Goal: Task Accomplishment & Management: Use online tool/utility

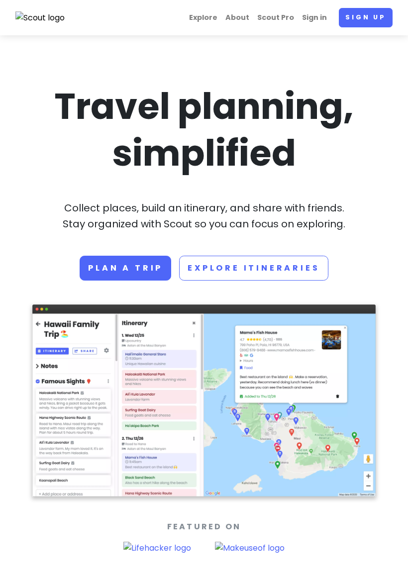
click at [281, 19] on link "Scout Pro" at bounding box center [275, 17] width 45 height 19
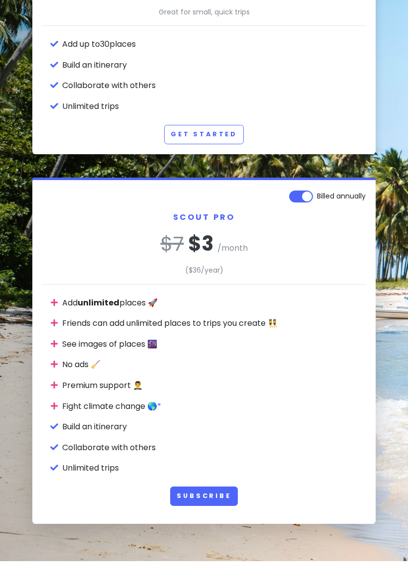
scroll to position [173, 0]
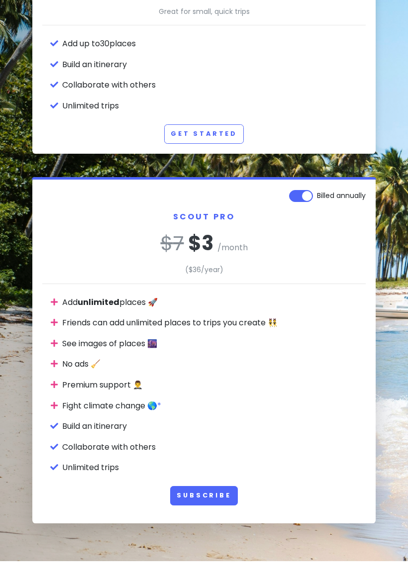
click at [219, 151] on link "Get Started" at bounding box center [204, 160] width 80 height 19
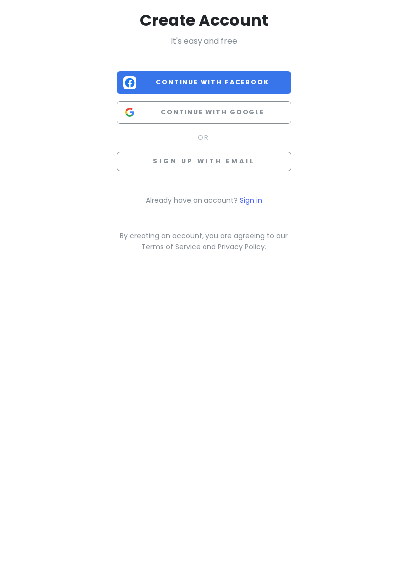
click at [257, 103] on span "Continue with Facebook" at bounding box center [212, 108] width 144 height 10
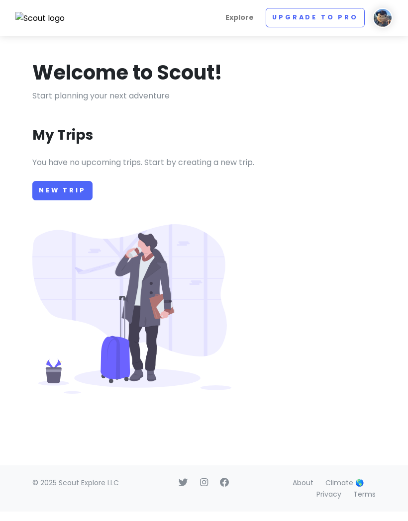
scroll to position [26, 0]
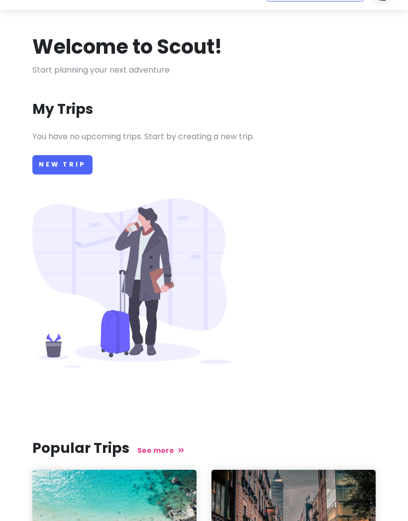
click at [64, 163] on link "New Trip" at bounding box center [62, 164] width 60 height 19
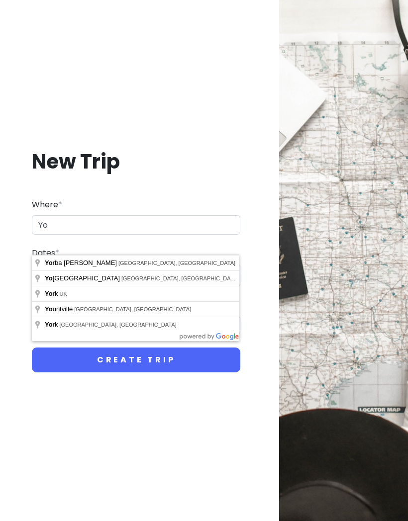
type input "Y"
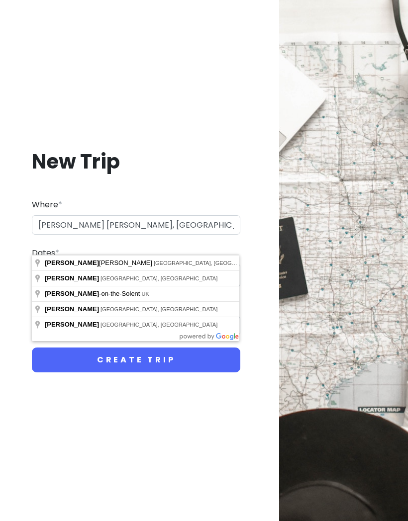
type input "[PERSON_NAME] [PERSON_NAME], [GEOGRAPHIC_DATA], [GEOGRAPHIC_DATA]"
type input "[PERSON_NAME] [PERSON_NAME] Trip"
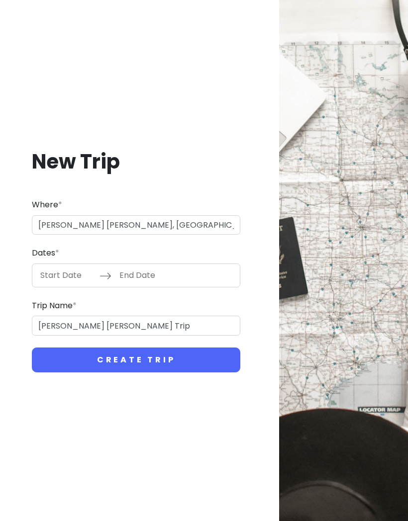
click at [69, 269] on input "Start Date" at bounding box center [67, 275] width 65 height 23
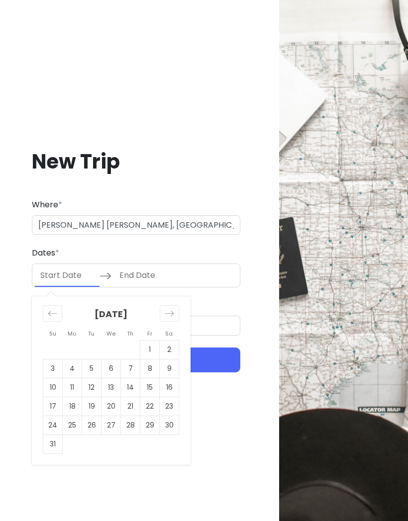
click at [173, 309] on icon "Move forward to switch to the next month." at bounding box center [169, 313] width 9 height 9
click at [176, 307] on div "Move forward to switch to the next month." at bounding box center [169, 313] width 19 height 16
click at [176, 309] on div "Move forward to switch to the next month." at bounding box center [169, 313] width 19 height 16
click at [178, 309] on div "Move forward to switch to the next month." at bounding box center [169, 313] width 19 height 16
click at [175, 306] on div "Move forward to switch to the next month." at bounding box center [169, 313] width 19 height 16
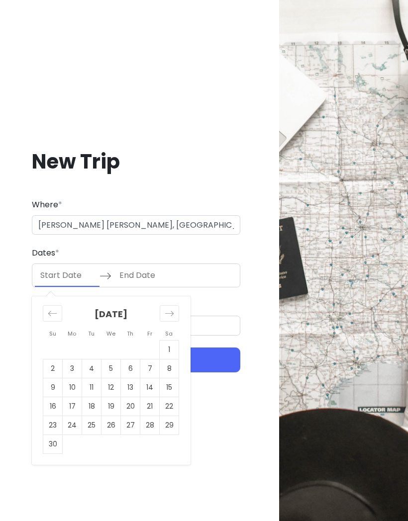
click at [169, 309] on icon "Move forward to switch to the next month." at bounding box center [169, 313] width 9 height 9
click at [172, 311] on icon "Move forward to switch to the next month." at bounding box center [169, 313] width 9 height 9
click at [173, 311] on icon "Move forward to switch to the next month." at bounding box center [169, 313] width 9 height 9
click at [174, 311] on div "Move forward to switch to the next month." at bounding box center [169, 313] width 19 height 16
click at [174, 311] on icon "Move forward to switch to the next month." at bounding box center [169, 313] width 9 height 9
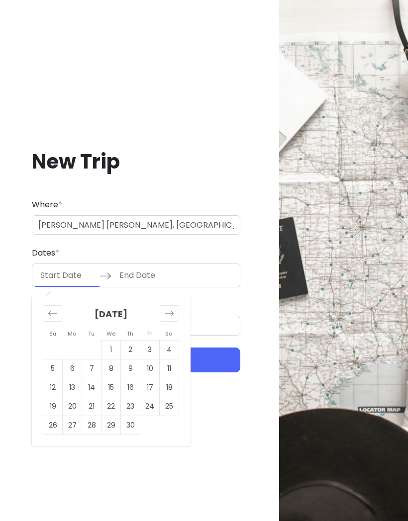
click at [177, 312] on div "Move forward to switch to the next month." at bounding box center [169, 313] width 19 height 16
click at [175, 314] on div "Move forward to switch to the next month." at bounding box center [169, 313] width 19 height 16
click at [73, 361] on td "8" at bounding box center [72, 368] width 19 height 19
type input "[DATE]"
click at [55, 380] on td "14" at bounding box center [52, 387] width 19 height 19
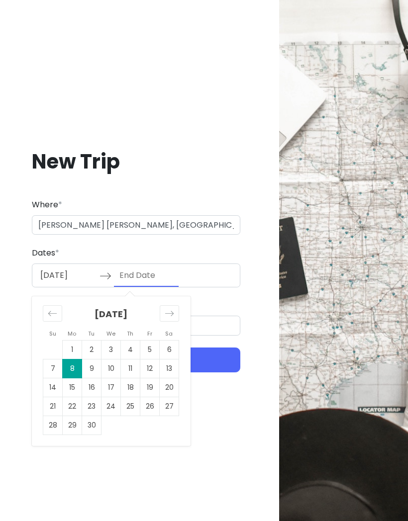
type input "[DATE]"
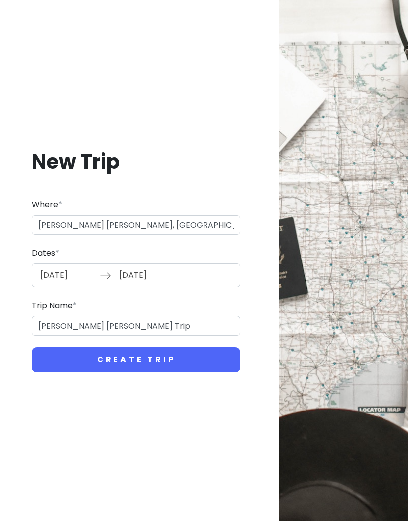
click at [154, 361] on button "Create Trip" at bounding box center [136, 360] width 208 height 25
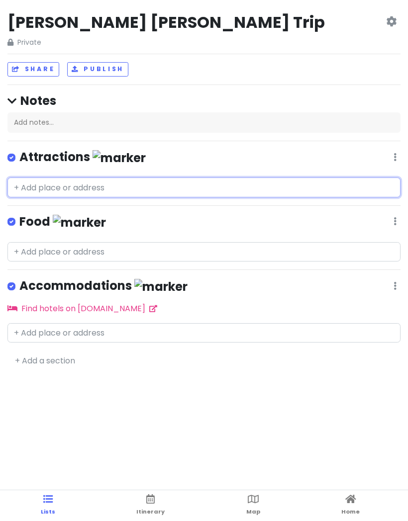
click at [122, 193] on input "text" at bounding box center [203, 188] width 393 height 20
type input "[STREET_ADDRESS]"
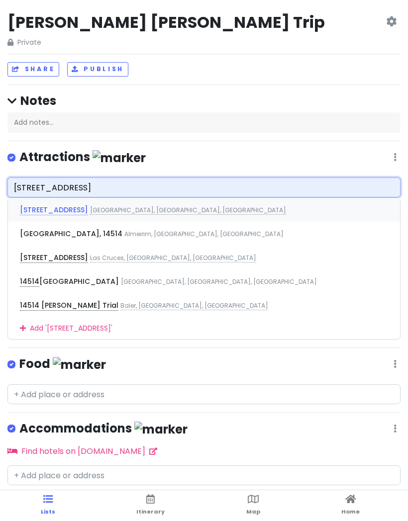
click at [96, 213] on div "[STREET_ADDRESS]" at bounding box center [204, 210] width 392 height 24
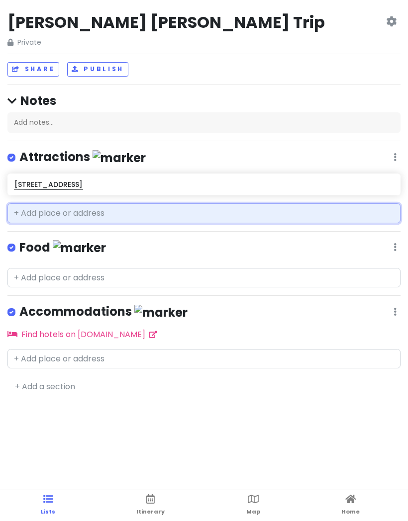
click at [122, 214] on input "text" at bounding box center [203, 213] width 393 height 20
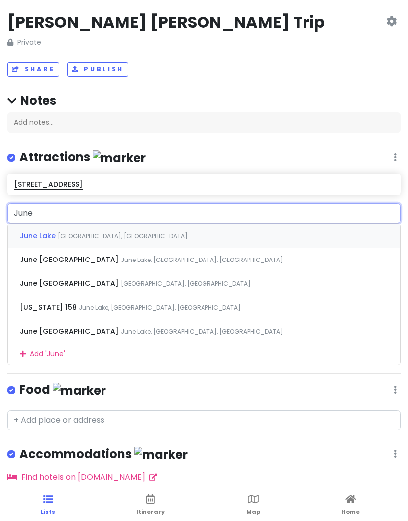
type input "June"
click at [48, 236] on span "June Lake" at bounding box center [39, 236] width 38 height 10
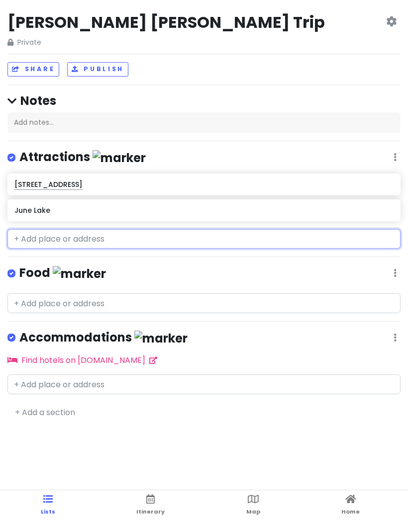
click at [88, 239] on input "text" at bounding box center [203, 239] width 393 height 20
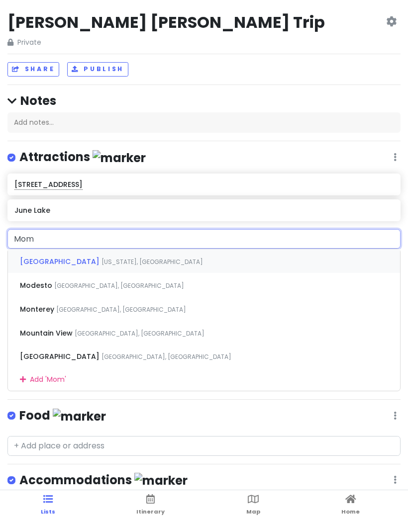
type input "Momo"
click at [51, 259] on span "[GEOGRAPHIC_DATA]" at bounding box center [61, 262] width 82 height 10
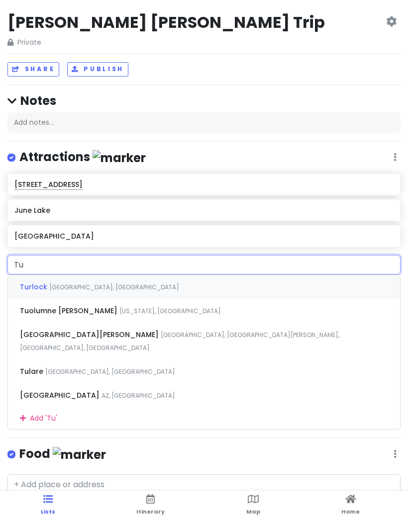
type input "[PERSON_NAME]"
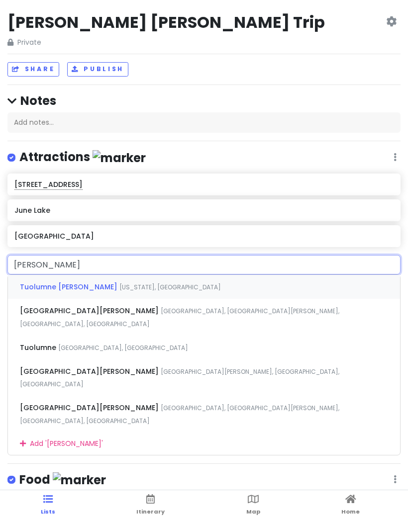
click at [68, 287] on span "Tuolumne [PERSON_NAME]" at bounding box center [69, 287] width 99 height 10
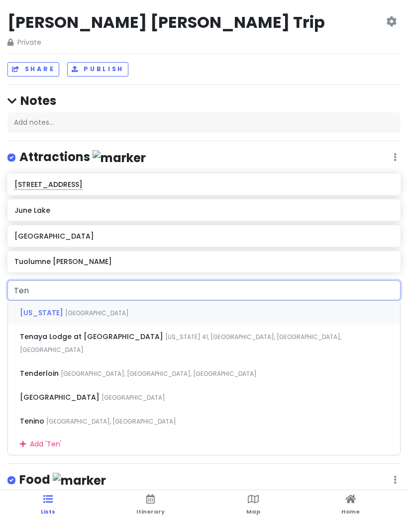
type input "[PERSON_NAME]"
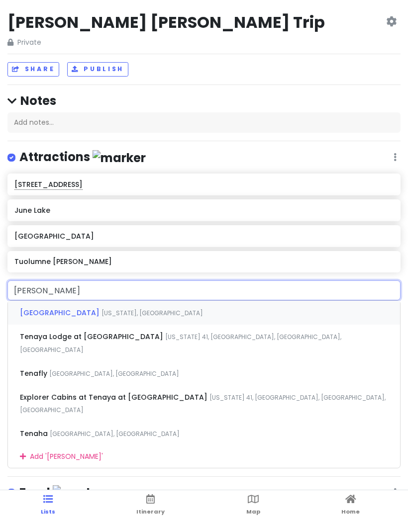
click at [46, 311] on span "[GEOGRAPHIC_DATA]" at bounding box center [61, 313] width 82 height 10
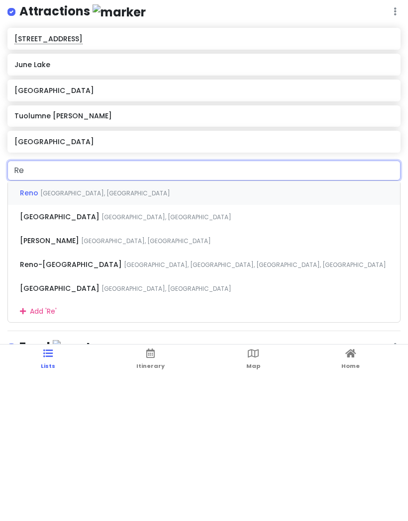
type input "R"
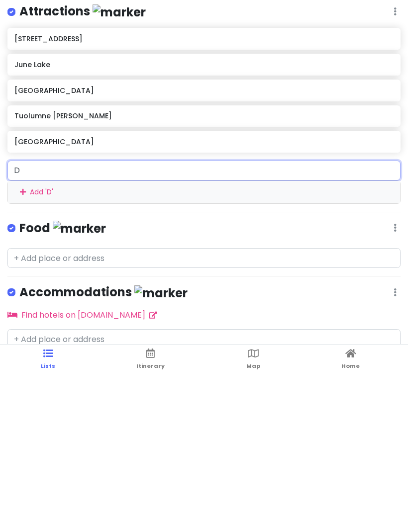
type input "De"
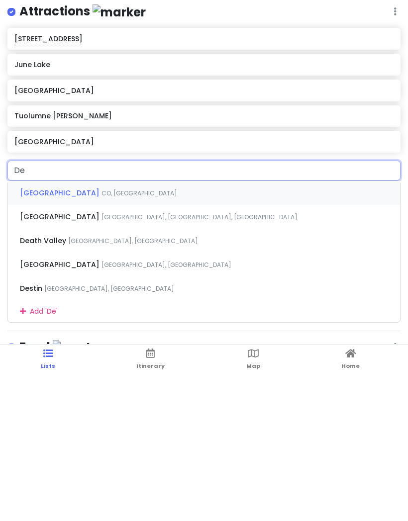
click at [101, 334] on span "[GEOGRAPHIC_DATA]" at bounding box center [61, 339] width 82 height 10
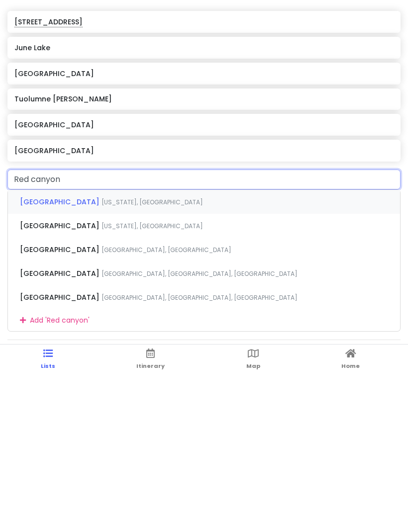
scroll to position [13, 0]
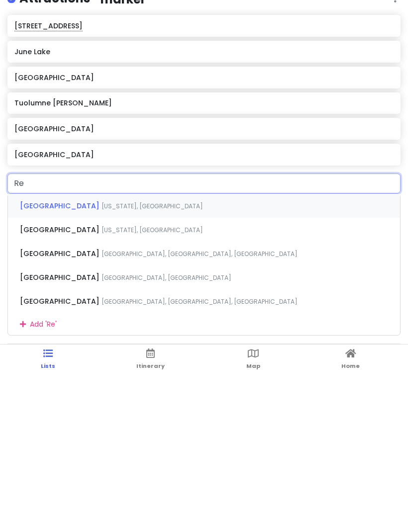
type input "R"
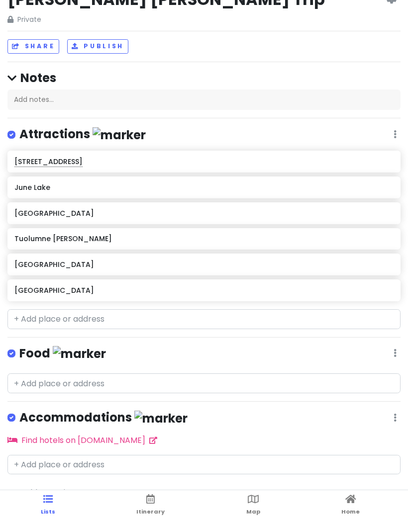
scroll to position [0, 0]
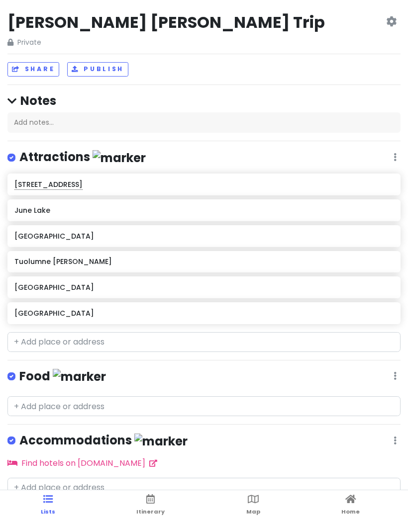
click at [151, 497] on icon at bounding box center [150, 499] width 8 height 7
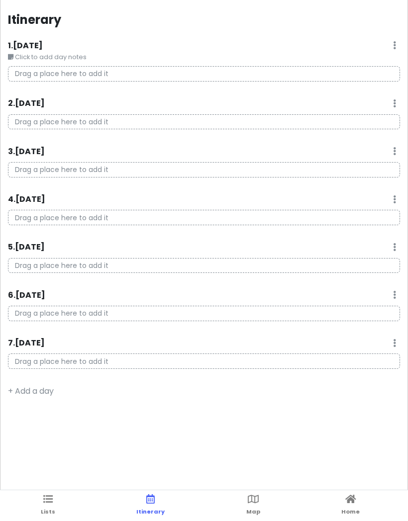
click at [82, 73] on p "Drag a place here to add it" at bounding box center [204, 73] width 392 height 15
click at [358, 70] on p "Drag a place here to add it" at bounding box center [204, 73] width 392 height 15
click at [395, 44] on icon at bounding box center [394, 45] width 3 height 8
click at [240, 35] on div "Itinerary 1 . [DATE] Edit Day Notes Delete Day Click to add day notes Drag a pl…" at bounding box center [204, 260] width 408 height 521
click at [172, 102] on div "2 . [DATE] Add Day Notes Delete Day" at bounding box center [204, 105] width 392 height 17
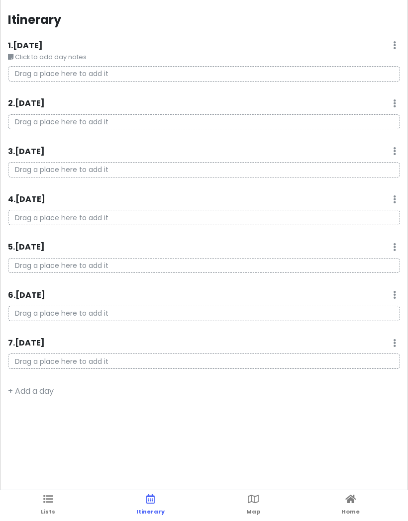
click at [51, 500] on icon at bounding box center [47, 499] width 9 height 7
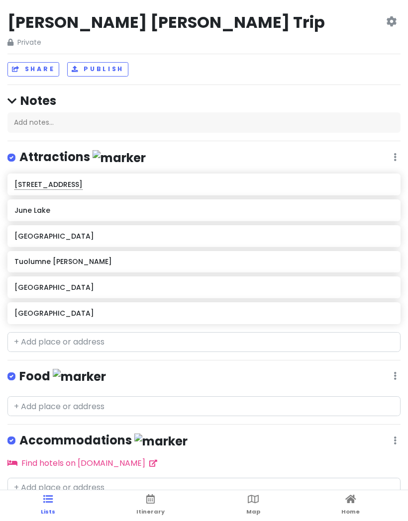
click at [395, 154] on icon at bounding box center [394, 157] width 3 height 8
click at [296, 362] on div "[PERSON_NAME] [PERSON_NAME] Trip Private Change Dates Make a Copy Delete Trip G…" at bounding box center [204, 260] width 408 height 521
click at [391, 17] on icon at bounding box center [391, 21] width 10 height 8
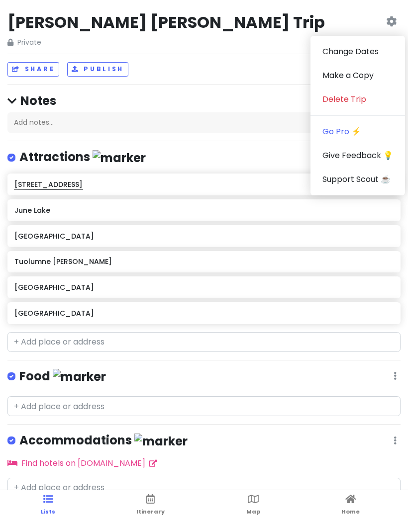
click at [205, 107] on h4 "Notes" at bounding box center [203, 100] width 393 height 15
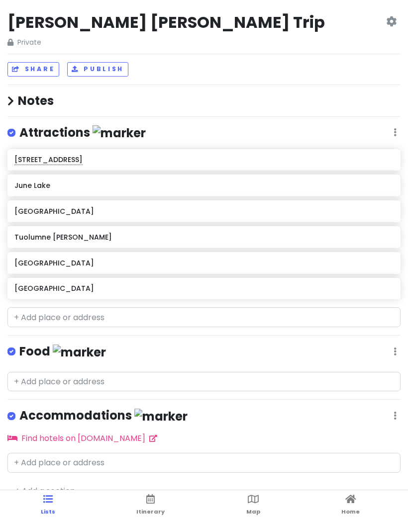
click at [256, 500] on icon at bounding box center [253, 499] width 11 height 7
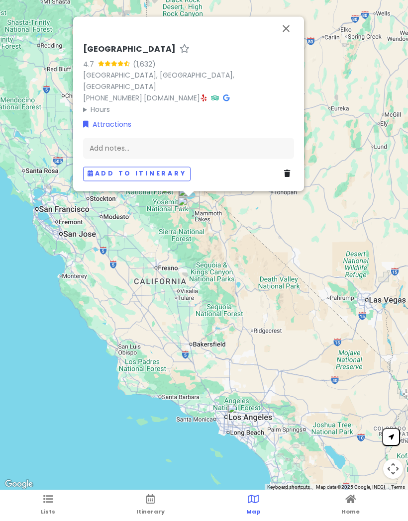
click at [150, 173] on button "Add to itinerary" at bounding box center [136, 174] width 107 height 14
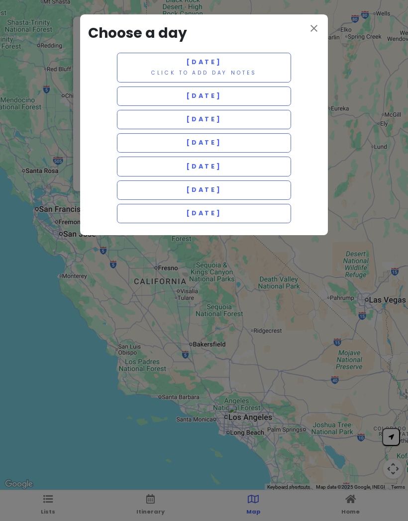
click at [222, 190] on span "[DATE]" at bounding box center [204, 190] width 36 height 8
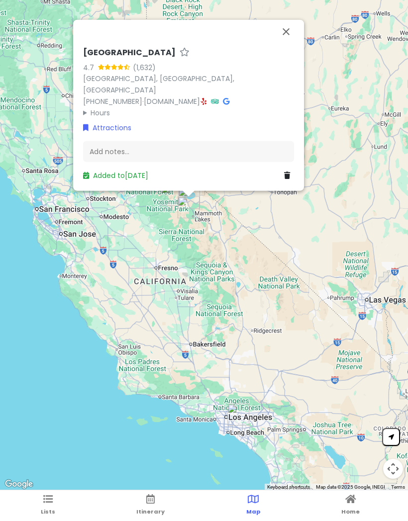
click at [289, 43] on button "Close" at bounding box center [286, 31] width 24 height 24
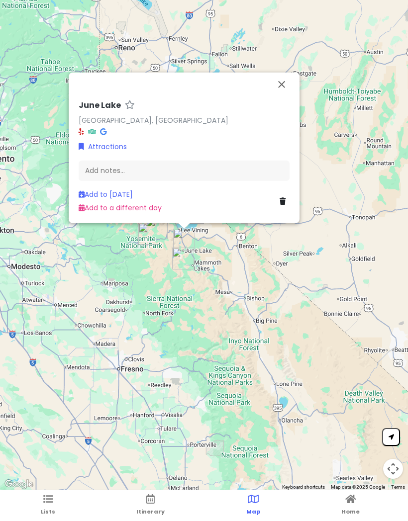
click at [149, 208] on link "Add to a different day" at bounding box center [120, 207] width 83 height 10
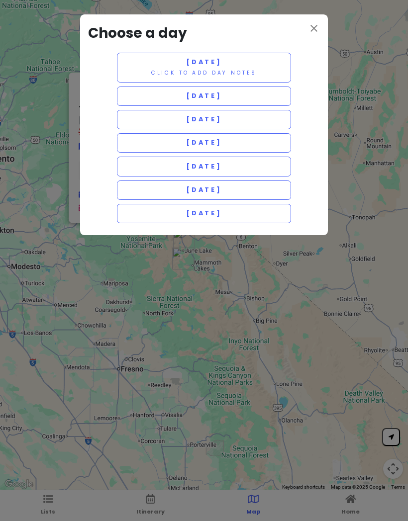
click at [207, 165] on span "[DATE]" at bounding box center [204, 166] width 36 height 8
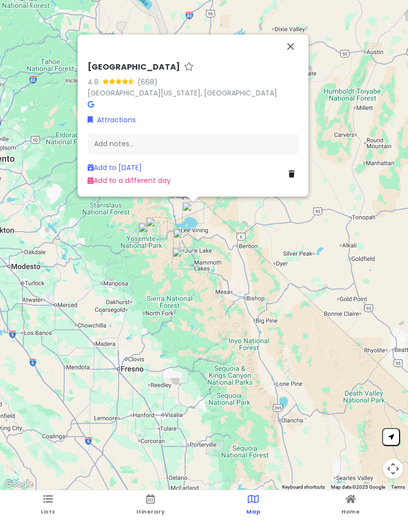
click at [145, 183] on link "Add to a different day" at bounding box center [129, 181] width 83 height 10
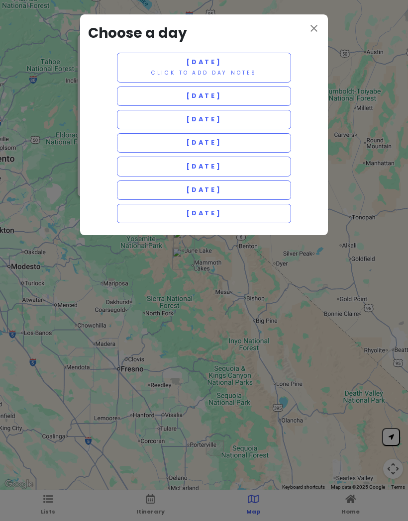
click at [247, 66] on button "[DATE] Click to add day notes" at bounding box center [204, 68] width 174 height 30
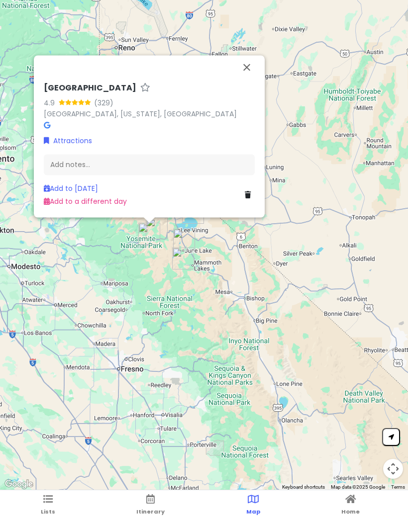
click at [106, 206] on link "Add to a different day" at bounding box center [85, 201] width 83 height 10
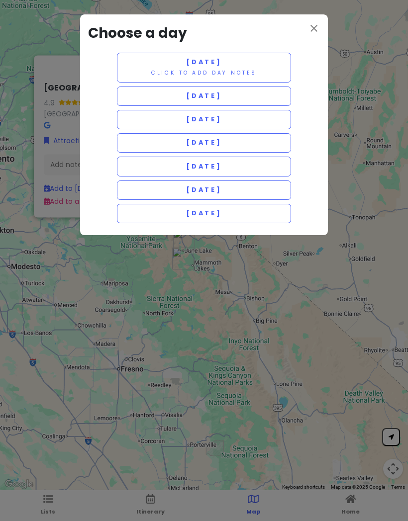
click at [222, 95] on span "[DATE]" at bounding box center [204, 96] width 36 height 8
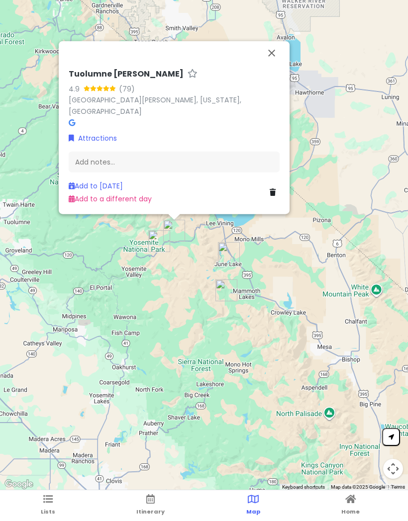
click at [146, 201] on link "Add to a different day" at bounding box center [110, 198] width 83 height 10
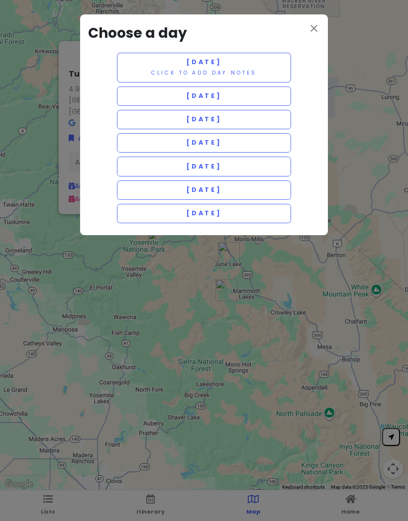
click at [222, 122] on span "[DATE]" at bounding box center [204, 119] width 36 height 8
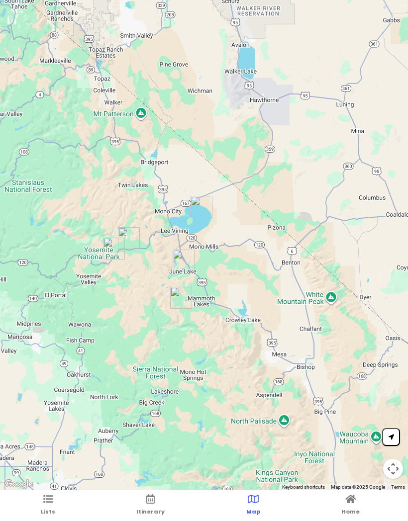
click at [152, 500] on icon at bounding box center [150, 499] width 8 height 7
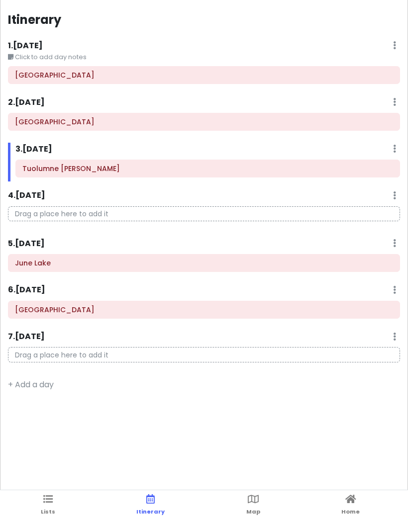
click at [53, 501] on link "Lists" at bounding box center [48, 505] width 14 height 31
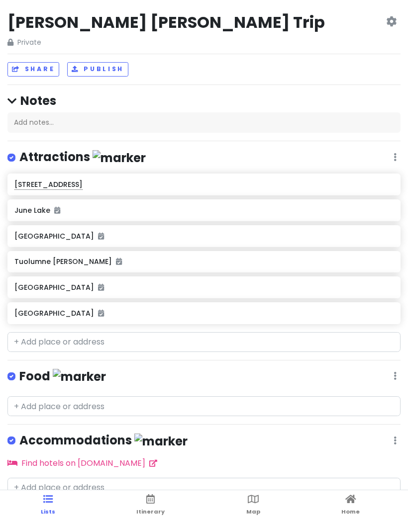
click at [252, 499] on icon at bounding box center [253, 499] width 11 height 7
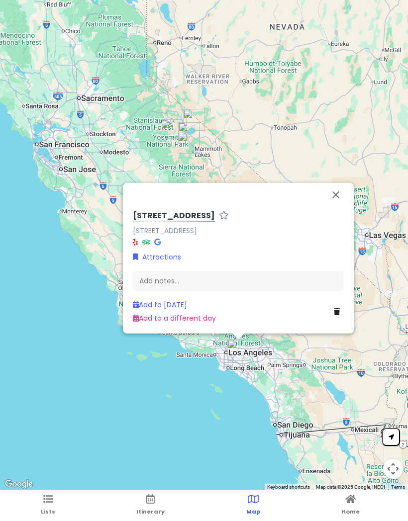
click at [207, 319] on link "Add to a different day" at bounding box center [174, 318] width 83 height 10
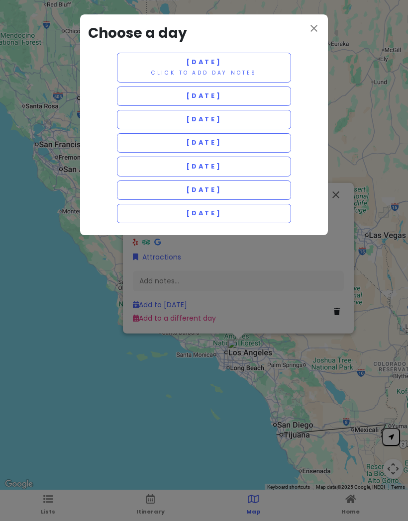
click at [254, 212] on button "[DATE]" at bounding box center [204, 213] width 174 height 19
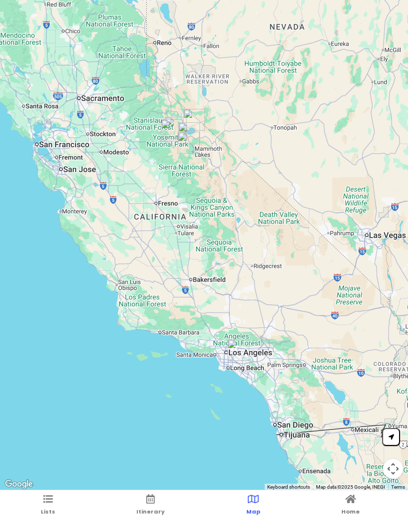
click at [152, 503] on icon at bounding box center [150, 499] width 8 height 7
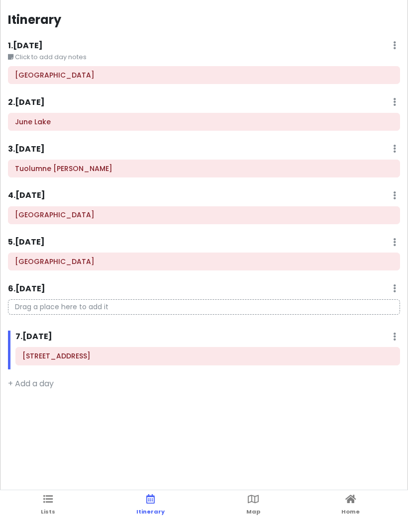
click at [49, 502] on icon at bounding box center [47, 499] width 9 height 7
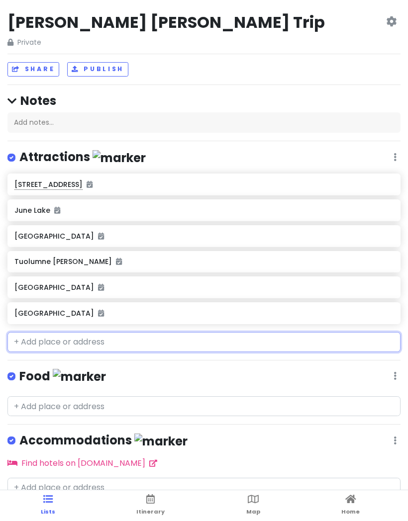
click at [116, 341] on input "text" at bounding box center [203, 342] width 393 height 20
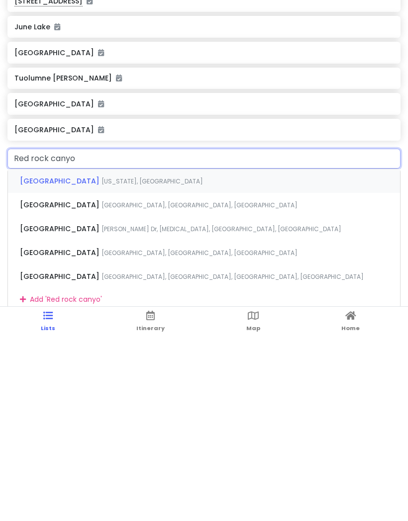
type input "[GEOGRAPHIC_DATA]"
click at [92, 360] on span "[GEOGRAPHIC_DATA]" at bounding box center [61, 365] width 82 height 10
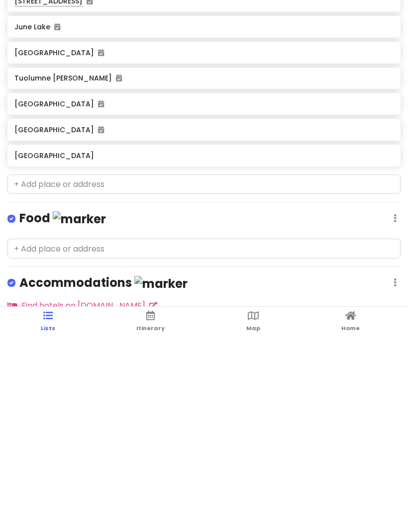
scroll to position [70, 0]
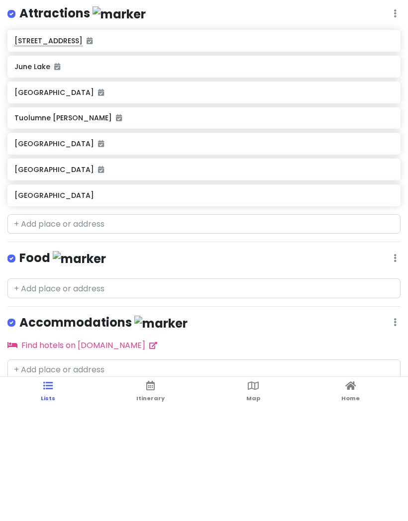
click at [258, 490] on link "Map" at bounding box center [253, 505] width 14 height 31
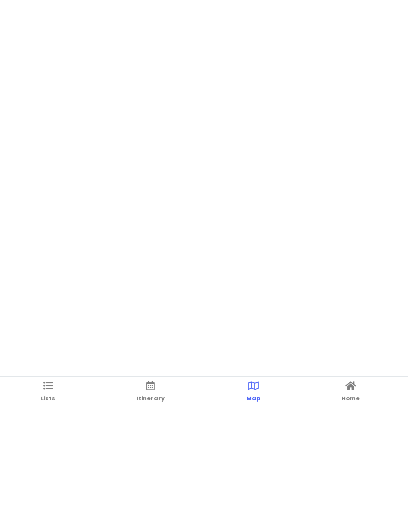
scroll to position [0, 0]
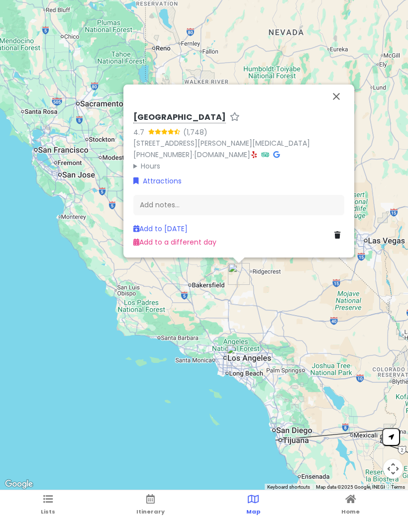
click at [207, 241] on link "Add to a different day" at bounding box center [174, 242] width 83 height 10
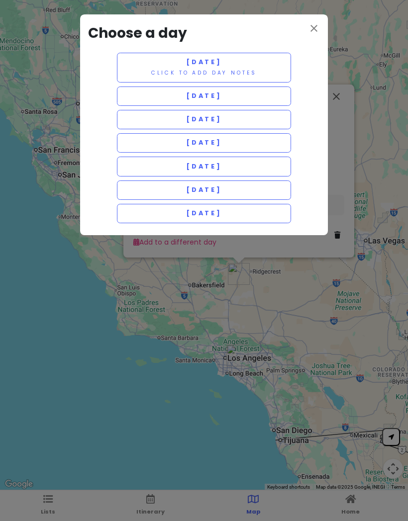
click at [233, 165] on button "[DATE]" at bounding box center [204, 166] width 174 height 19
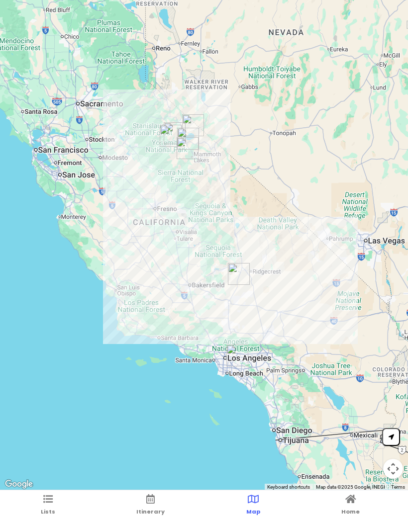
click at [150, 503] on icon at bounding box center [150, 499] width 8 height 7
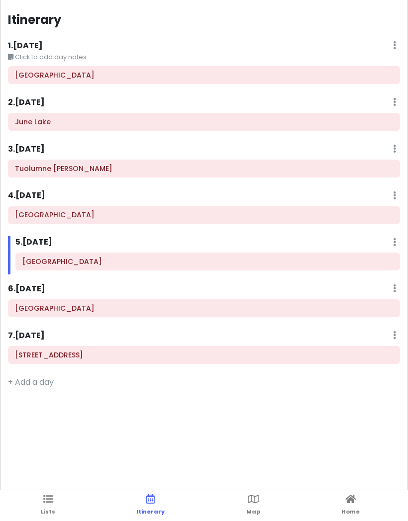
click at [255, 503] on icon at bounding box center [253, 499] width 11 height 7
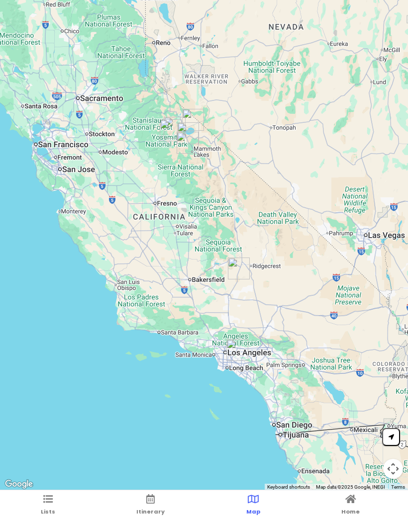
click at [344, 502] on link "Home" at bounding box center [350, 505] width 18 height 31
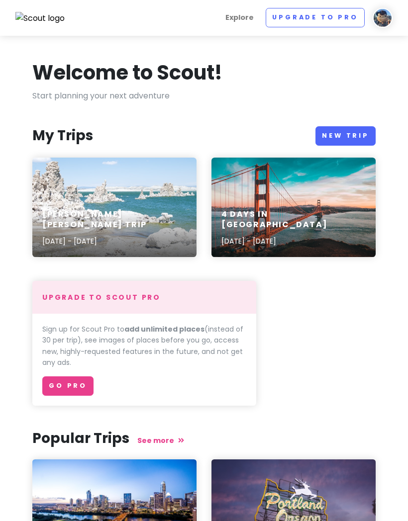
click at [118, 184] on div "[PERSON_NAME] [PERSON_NAME] Trip [DATE] - [DATE]" at bounding box center [114, 207] width 164 height 99
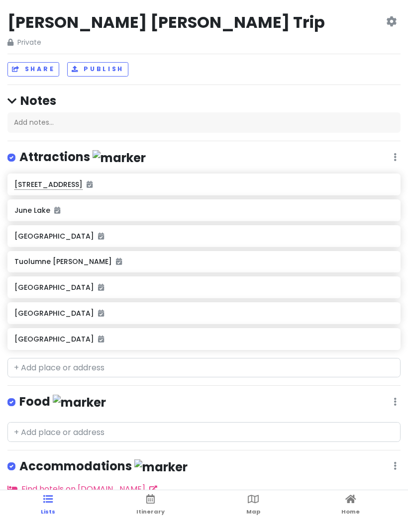
click at [253, 498] on icon at bounding box center [253, 499] width 11 height 7
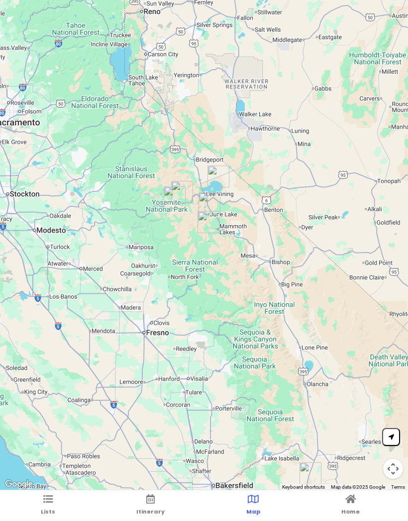
click at [48, 501] on icon at bounding box center [47, 499] width 9 height 7
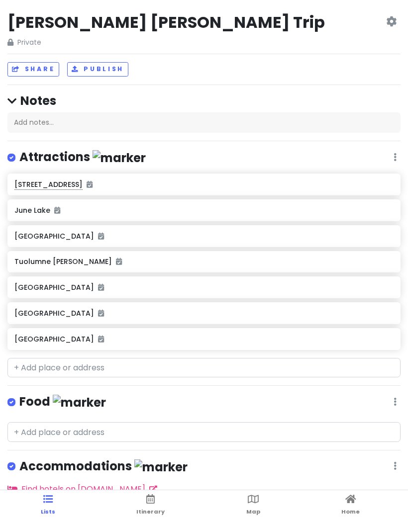
click at [156, 500] on link "Itinerary" at bounding box center [150, 505] width 28 height 31
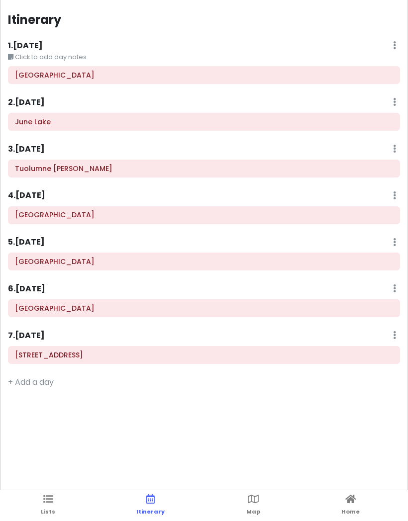
click at [393, 49] on icon at bounding box center [394, 45] width 3 height 8
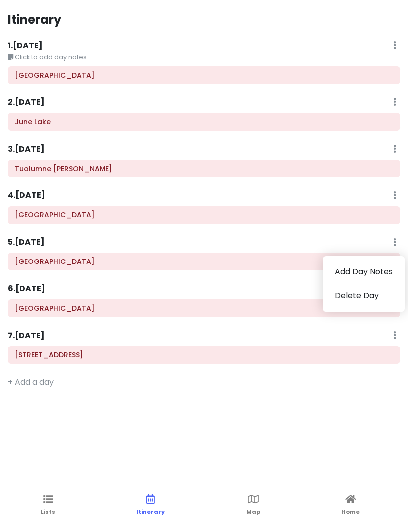
click at [236, 428] on div "Itinerary 1 . [DATE] Edit Day Notes Delete Day Click to add day notes Mono Lake…" at bounding box center [204, 260] width 408 height 521
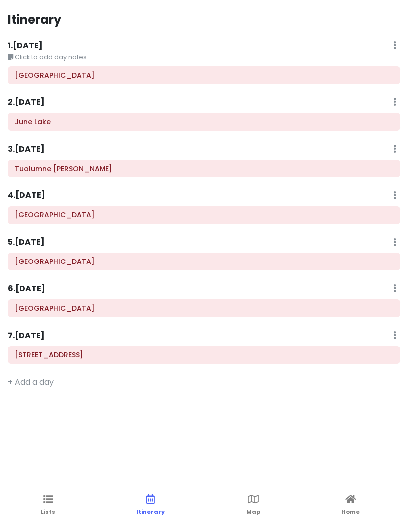
click at [252, 496] on icon at bounding box center [253, 499] width 11 height 7
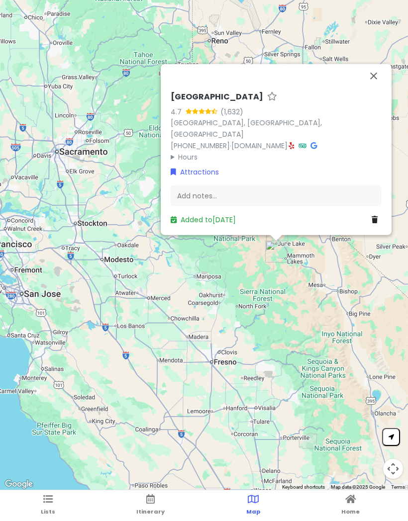
click at [376, 85] on button "Close" at bounding box center [374, 76] width 24 height 24
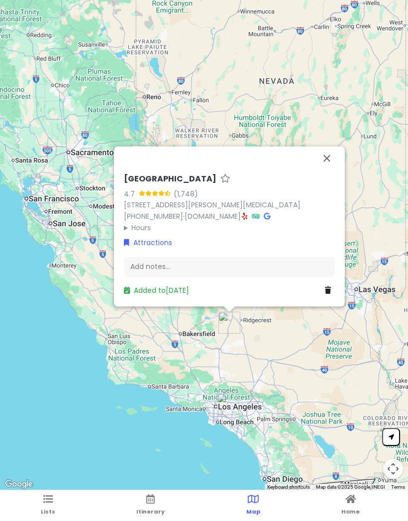
click at [167, 288] on link "Added to [DATE]" at bounding box center [156, 291] width 65 height 10
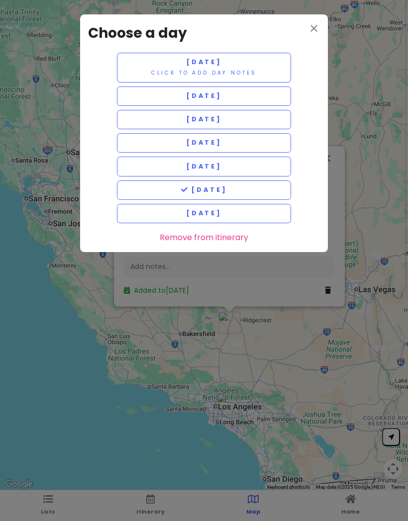
click at [313, 28] on icon "close" at bounding box center [314, 28] width 12 height 12
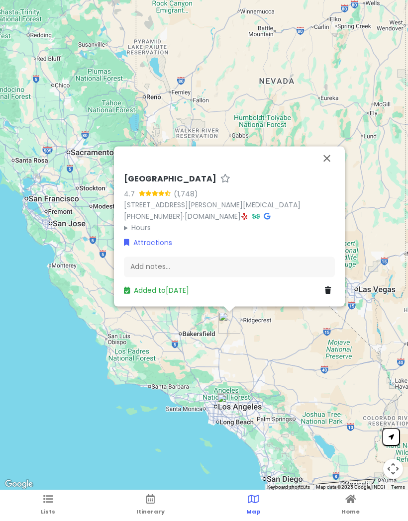
click at [321, 165] on button "Close" at bounding box center [327, 158] width 24 height 24
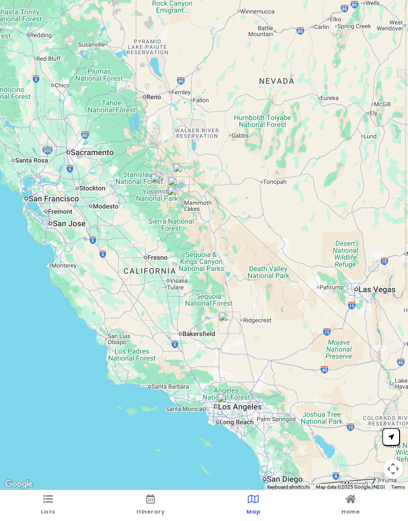
click at [141, 498] on link "Itinerary" at bounding box center [150, 505] width 28 height 31
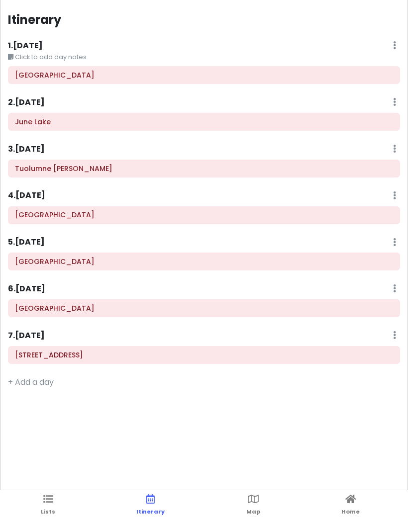
click at [249, 510] on span "Map" at bounding box center [253, 512] width 14 height 8
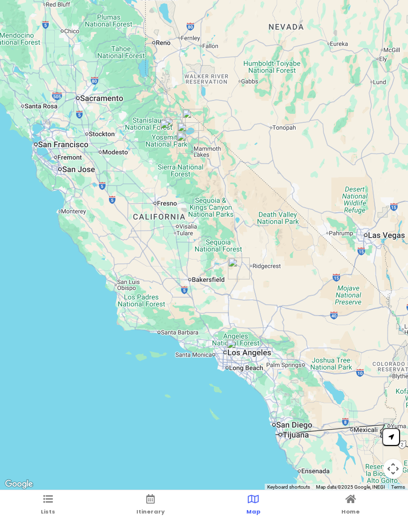
click at [386, 442] on button at bounding box center [391, 437] width 18 height 18
click at [54, 495] on link "Lists" at bounding box center [48, 505] width 14 height 31
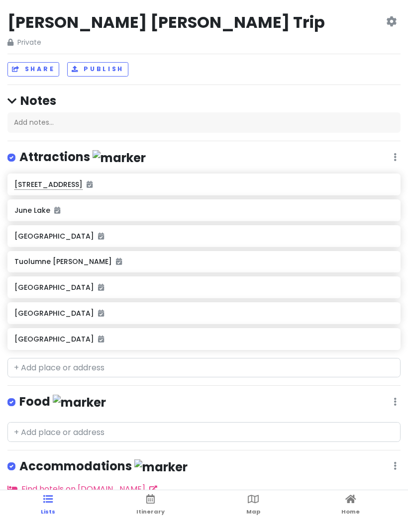
click at [383, 23] on div "[PERSON_NAME] [PERSON_NAME] Trip Private Change Dates Make a Copy Delete Trip G…" at bounding box center [203, 30] width 393 height 36
click at [390, 22] on icon at bounding box center [391, 21] width 10 height 8
